Goal: Use online tool/utility: Use online tool/utility

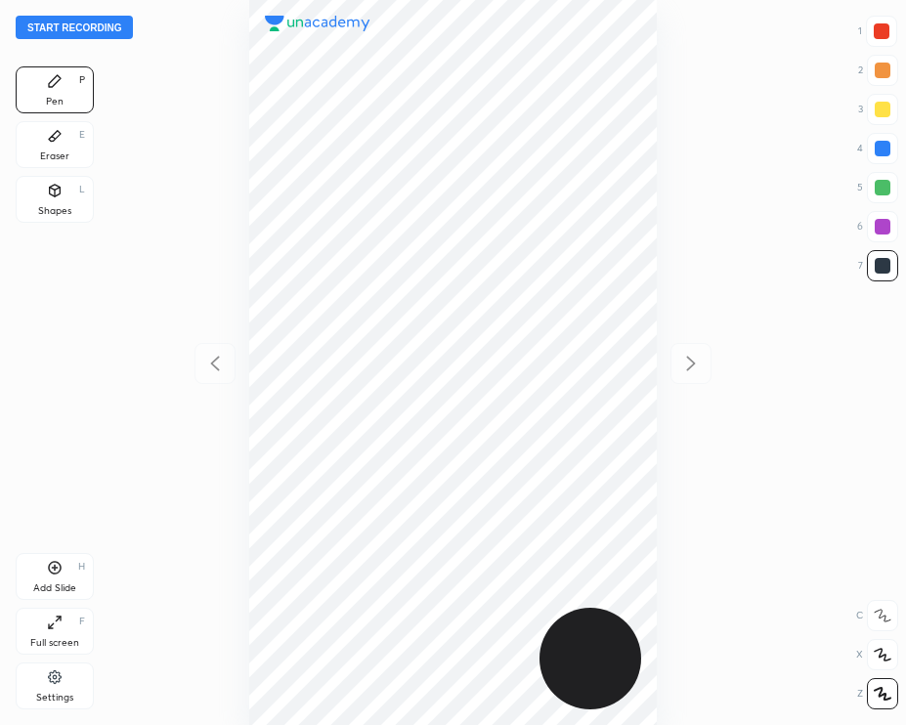
scroll to position [724, 592]
click at [89, 26] on button "Start recording" at bounding box center [74, 27] width 117 height 23
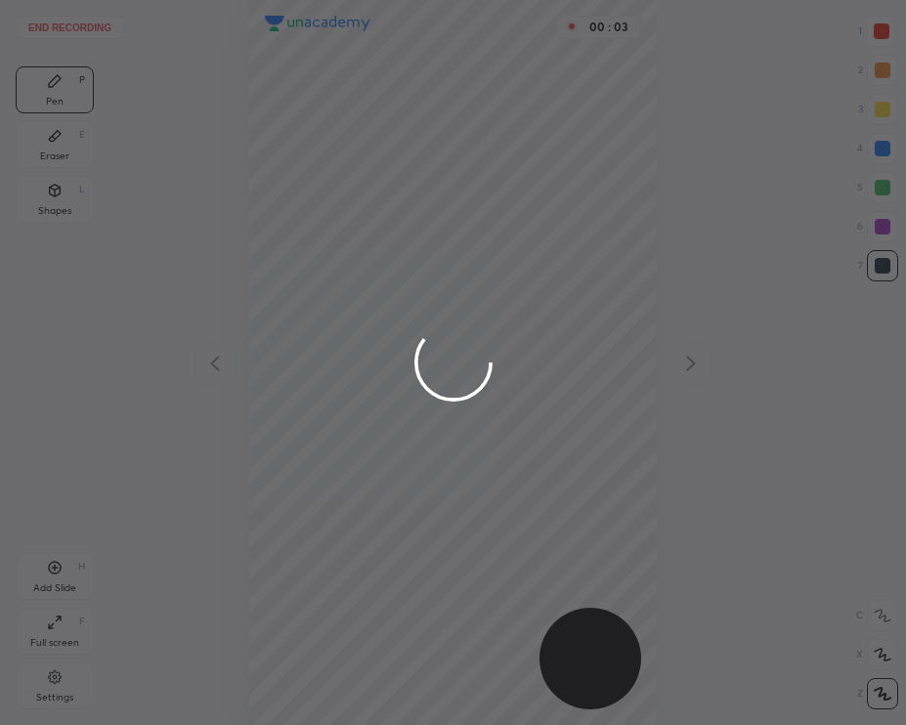
click at [879, 274] on div at bounding box center [453, 362] width 906 height 725
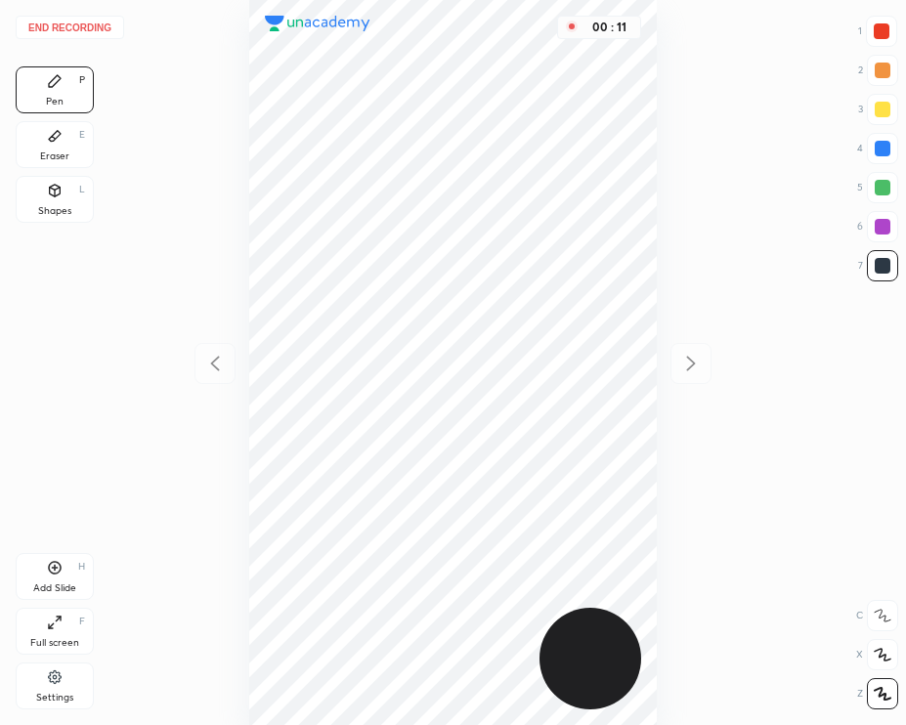
click at [874, 29] on div at bounding box center [881, 31] width 16 height 16
click at [882, 258] on div at bounding box center [882, 266] width 16 height 16
click at [879, 35] on div at bounding box center [881, 31] width 16 height 16
click at [884, 276] on div at bounding box center [882, 265] width 31 height 31
click at [67, 26] on button "End recording" at bounding box center [70, 27] width 108 height 23
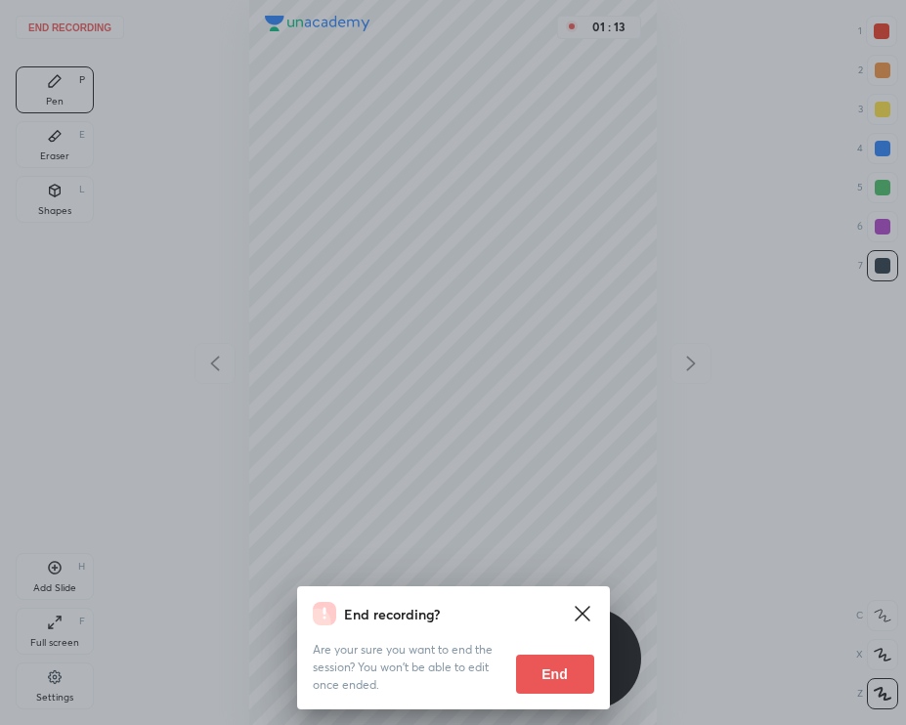
click at [573, 659] on button "End" at bounding box center [555, 674] width 78 height 39
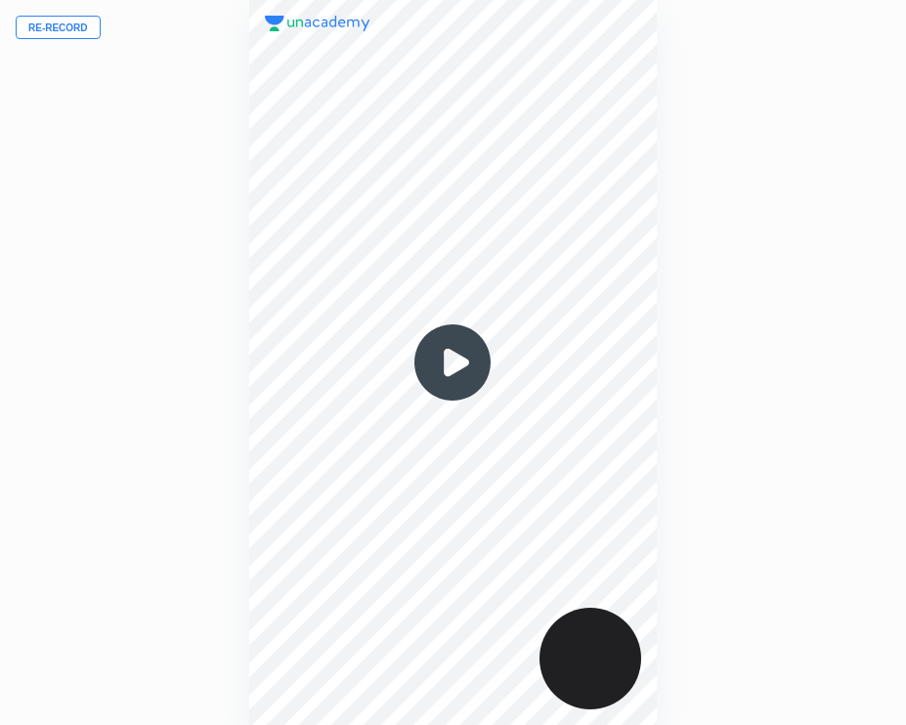
click at [448, 380] on img at bounding box center [452, 363] width 94 height 94
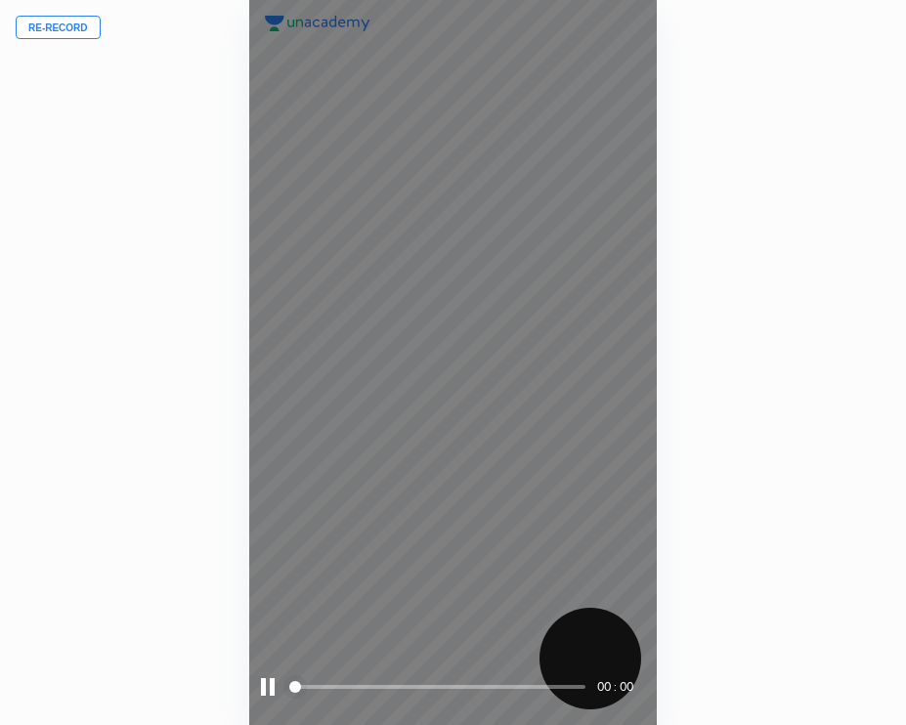
click at [301, 689] on span "styled slider" at bounding box center [295, 687] width 12 height 12
click at [307, 686] on span "styled slider" at bounding box center [313, 687] width 12 height 12
click at [301, 685] on span "styled slider" at bounding box center [307, 687] width 12 height 12
click at [311, 687] on span at bounding box center [312, 687] width 44 height 4
click at [299, 688] on span at bounding box center [309, 687] width 39 height 4
